Goal: Navigation & Orientation: Find specific page/section

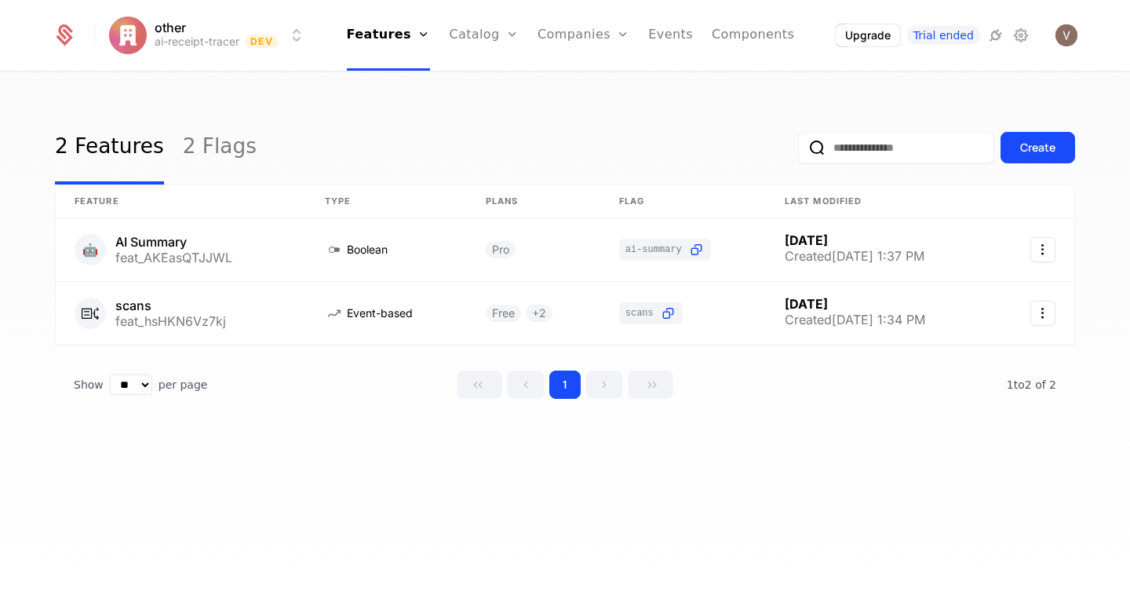
click at [593, 82] on link "Companies" at bounding box center [593, 77] width 72 height 13
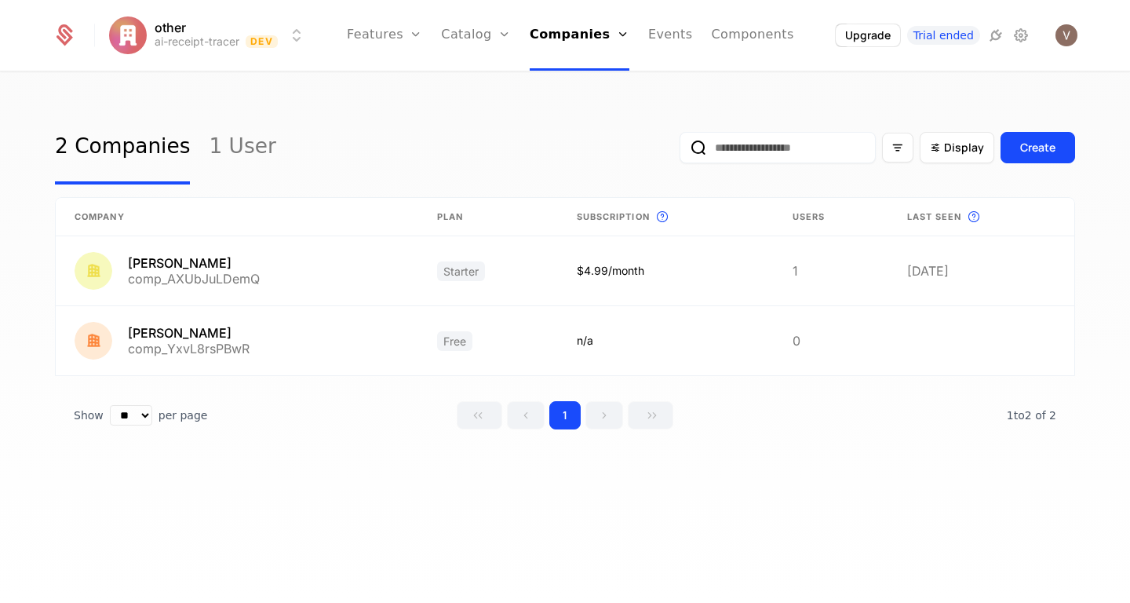
click at [232, 149] on link "1 User" at bounding box center [242, 148] width 67 height 74
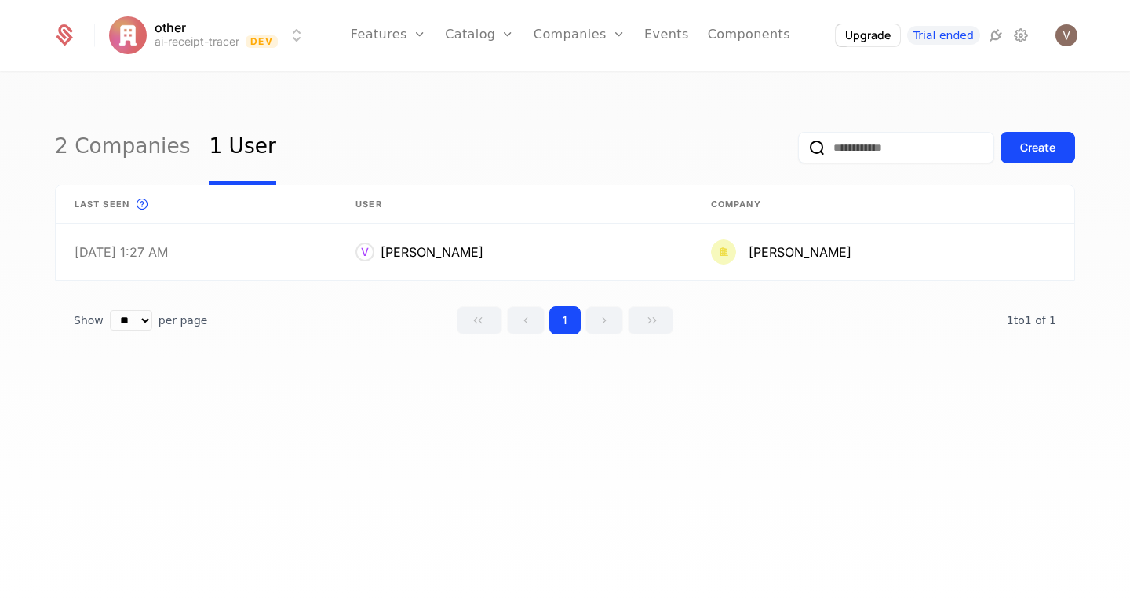
click at [114, 159] on link "2 Companies" at bounding box center [122, 148] width 135 height 74
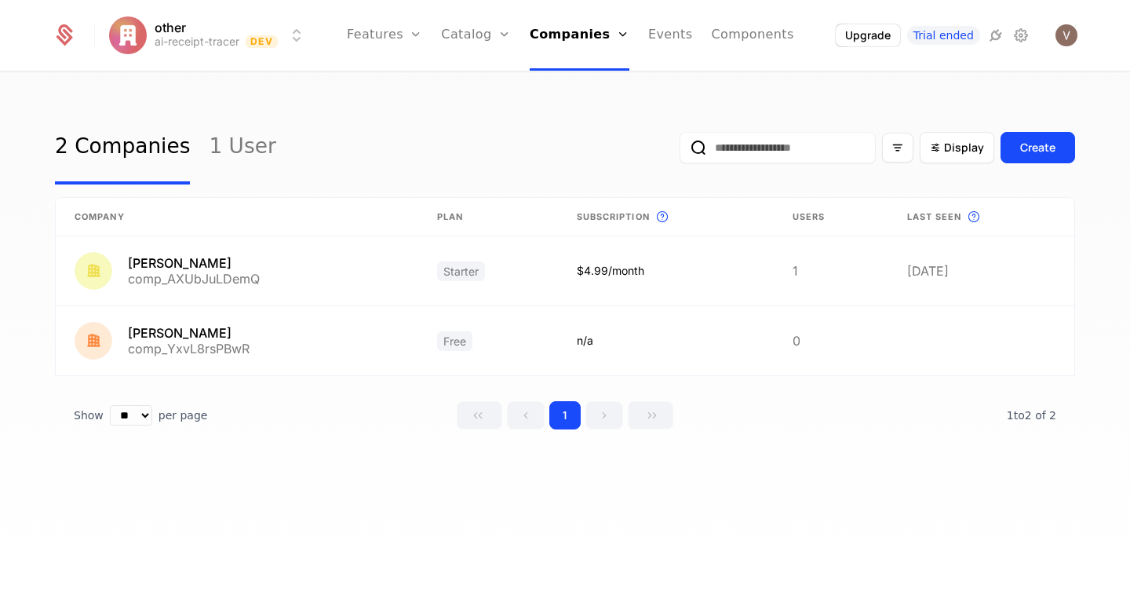
click at [234, 151] on link "1 User" at bounding box center [242, 148] width 67 height 74
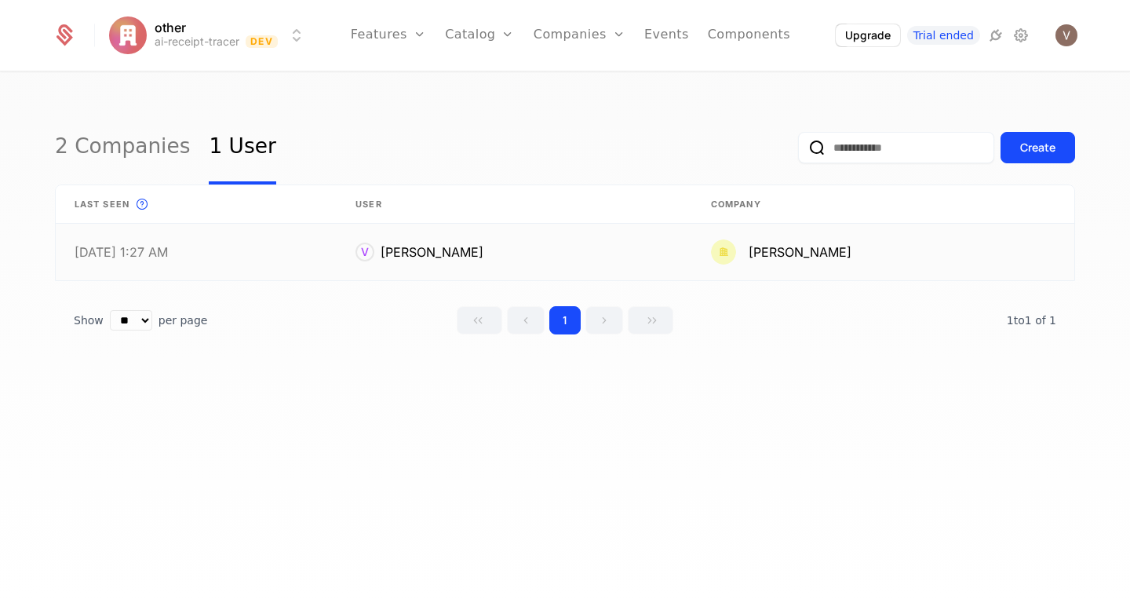
click at [214, 255] on link at bounding box center [196, 252] width 281 height 57
